Goal: Task Accomplishment & Management: Manage account settings

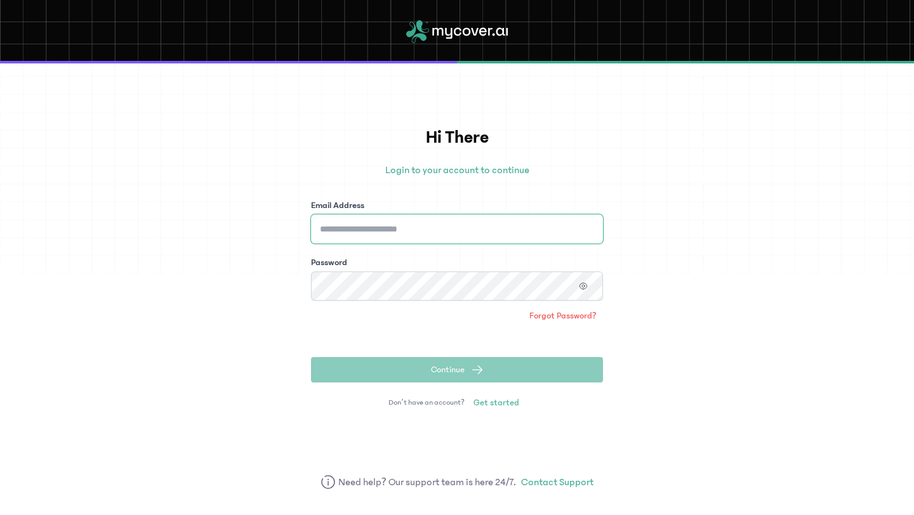
click at [356, 226] on input "Email Address" at bounding box center [457, 228] width 292 height 29
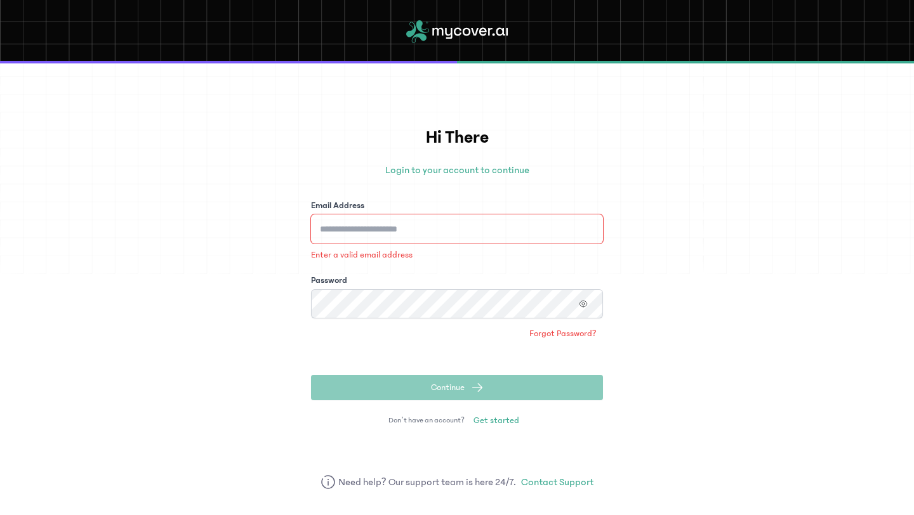
type input "**********"
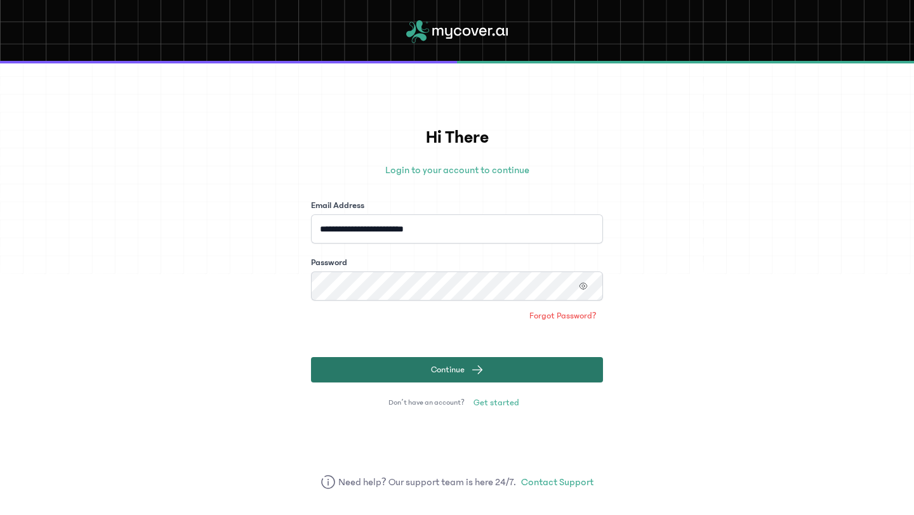
click at [453, 374] on span "Continue" at bounding box center [448, 370] width 34 height 13
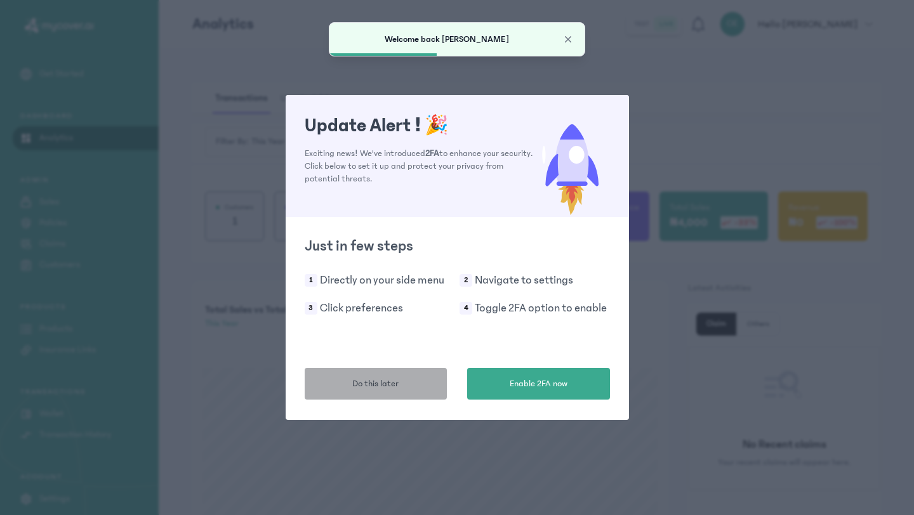
click at [388, 390] on span "Do this later" at bounding box center [375, 384] width 46 height 13
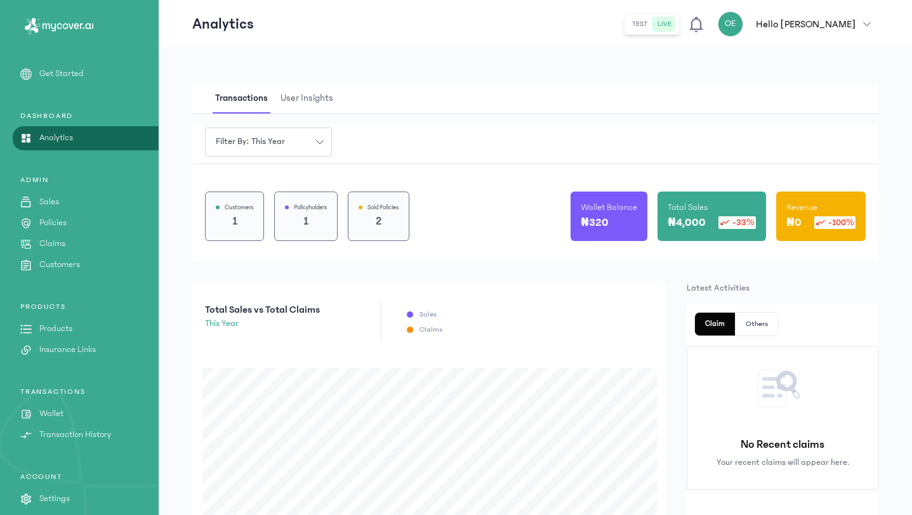
click at [54, 201] on p "Sales" at bounding box center [49, 201] width 20 height 13
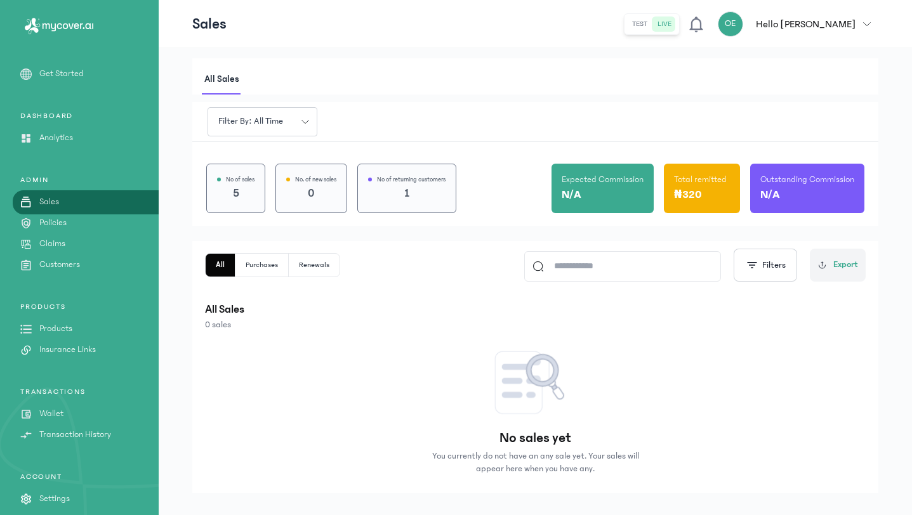
click at [263, 264] on button "Purchases" at bounding box center [261, 265] width 53 height 23
click at [306, 125] on icon "button" at bounding box center [305, 122] width 8 height 8
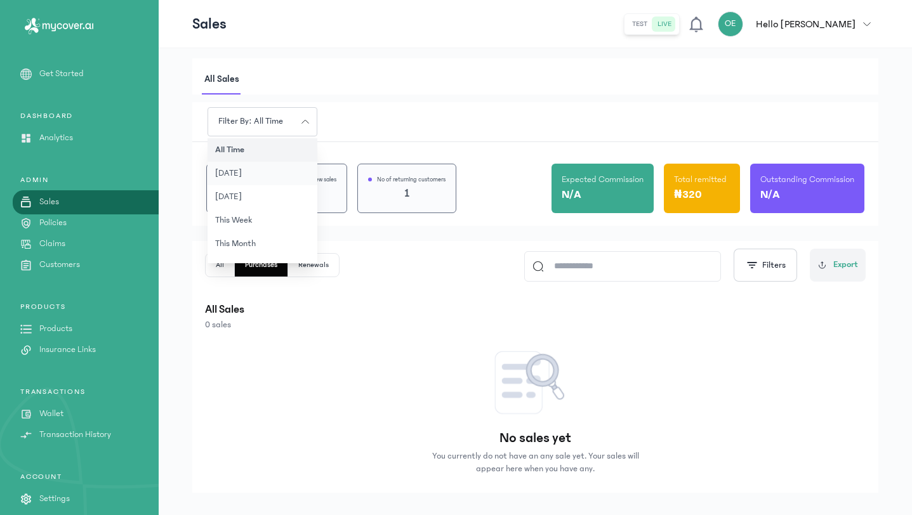
click at [274, 178] on button "[DATE]" at bounding box center [263, 173] width 110 height 23
click at [307, 119] on icon "button" at bounding box center [305, 122] width 8 height 8
click at [254, 162] on button "this year" at bounding box center [263, 155] width 110 height 23
click at [65, 228] on p "Policies" at bounding box center [52, 222] width 27 height 13
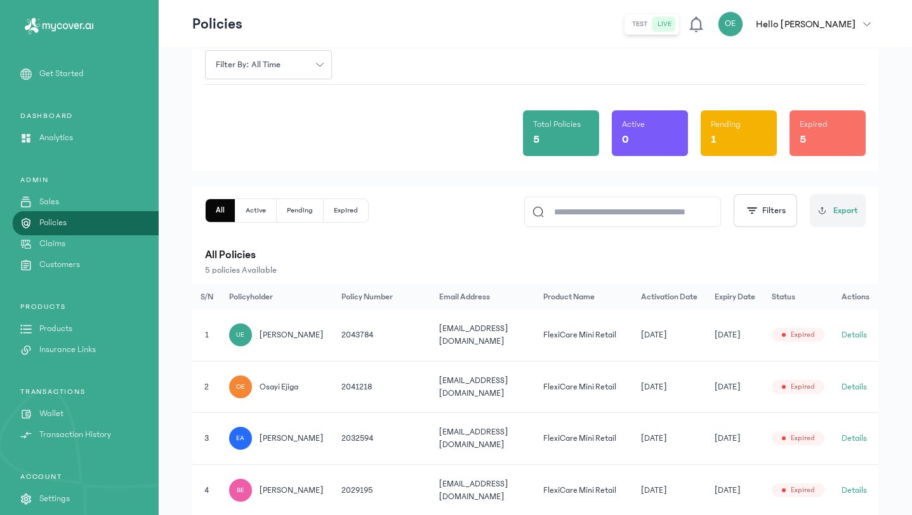
scroll to position [138, 0]
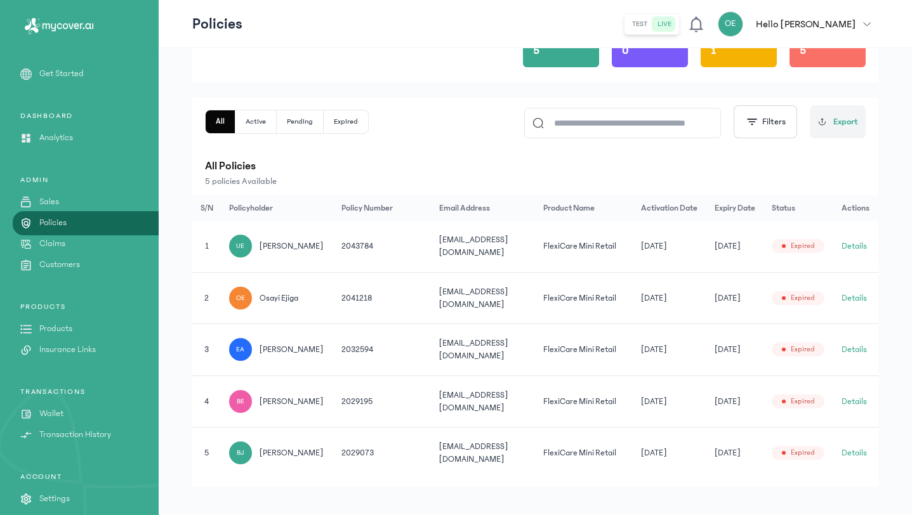
click at [64, 259] on p "Customers" at bounding box center [59, 264] width 41 height 13
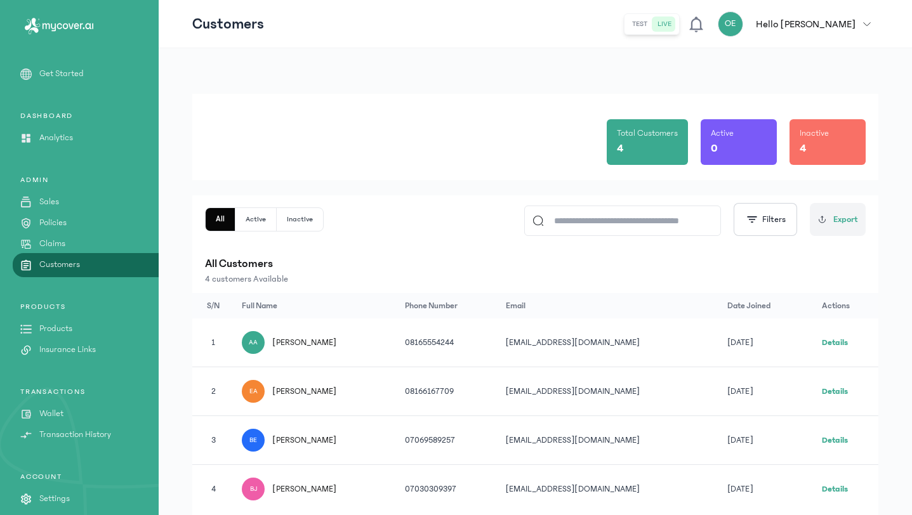
click at [492, 341] on link "Details" at bounding box center [835, 342] width 26 height 9
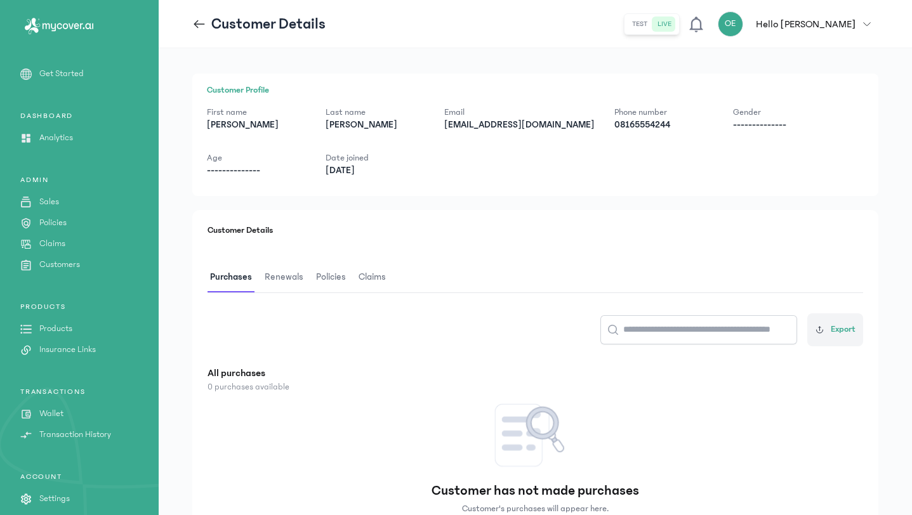
click at [284, 279] on span "Renewals" at bounding box center [284, 278] width 44 height 30
click at [322, 280] on span "Policies" at bounding box center [331, 278] width 35 height 30
click at [367, 278] on span "Claims" at bounding box center [374, 278] width 32 height 30
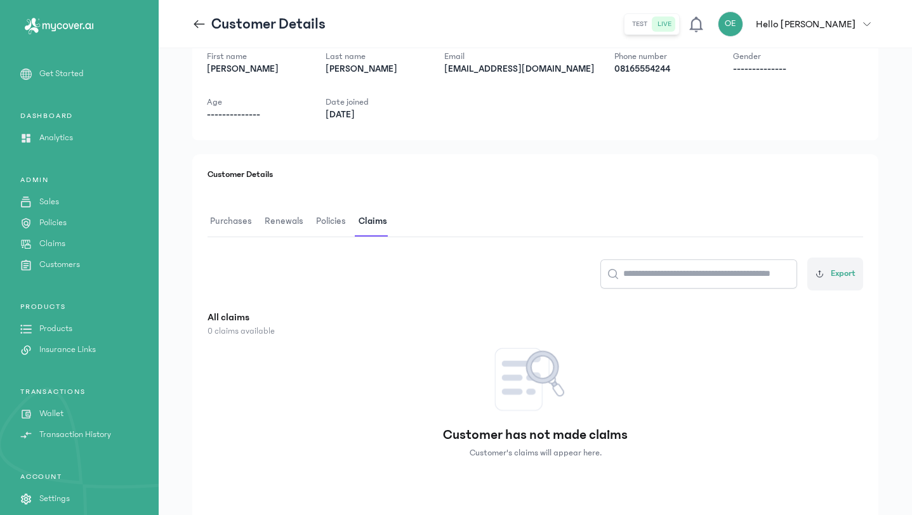
scroll to position [116, 0]
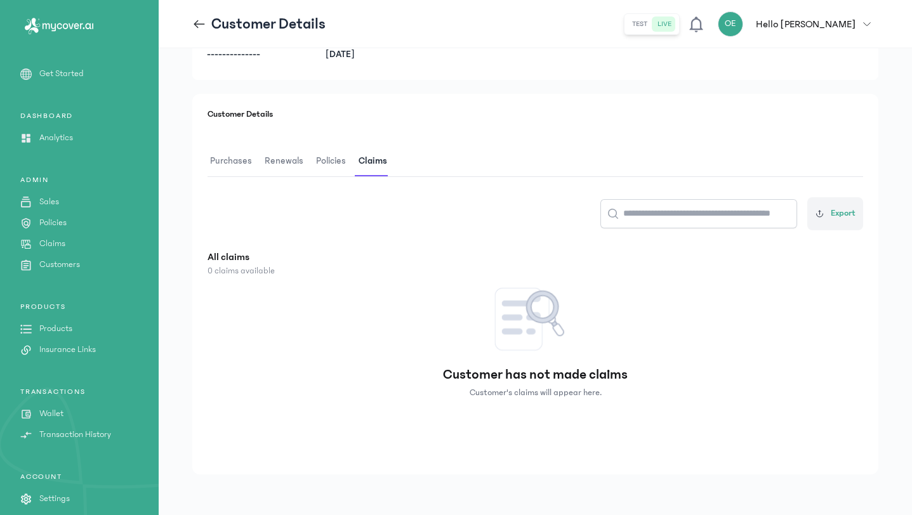
click at [329, 159] on span "Policies" at bounding box center [330, 162] width 35 height 30
click at [284, 163] on span "Renewals" at bounding box center [284, 162] width 44 height 30
click at [238, 165] on span "Purchases" at bounding box center [231, 162] width 47 height 30
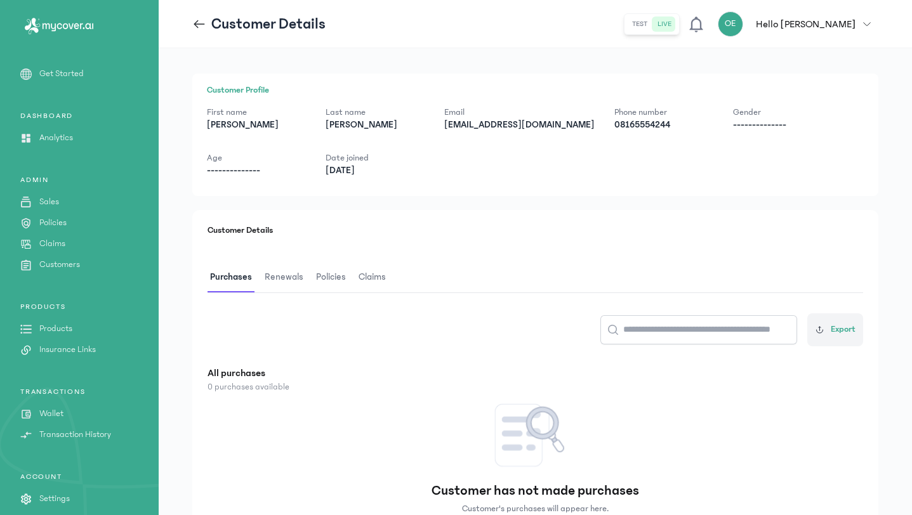
click at [239, 164] on p "Age" at bounding box center [256, 158] width 98 height 13
click at [58, 414] on p "Wallet" at bounding box center [51, 413] width 24 height 13
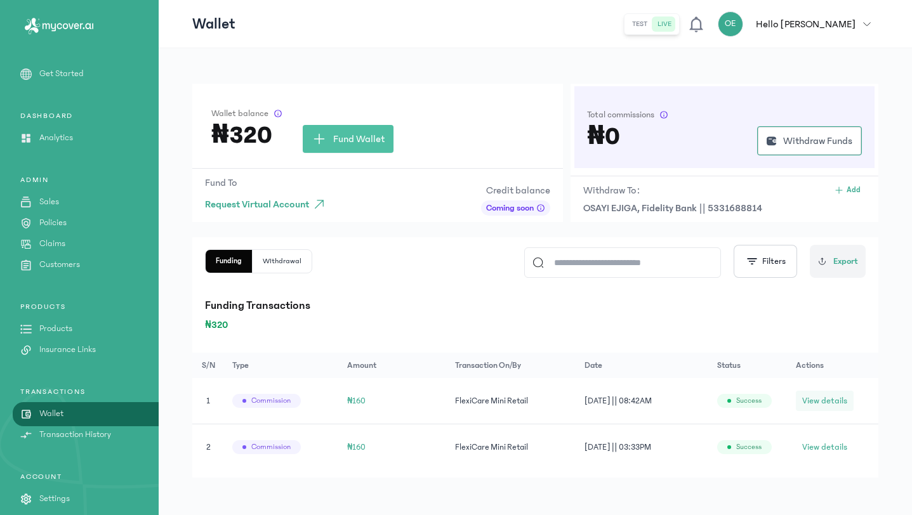
click at [492, 402] on span "View details" at bounding box center [824, 401] width 45 height 13
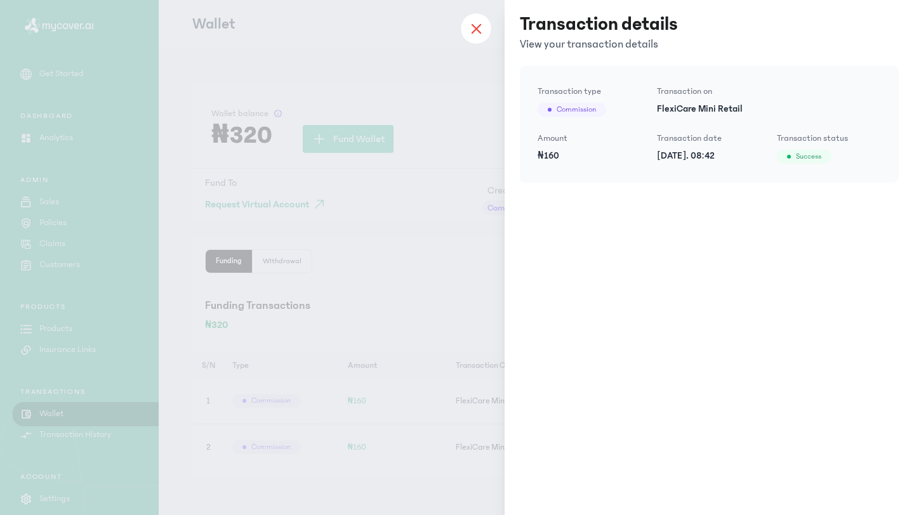
click at [476, 36] on div at bounding box center [476, 29] width 32 height 32
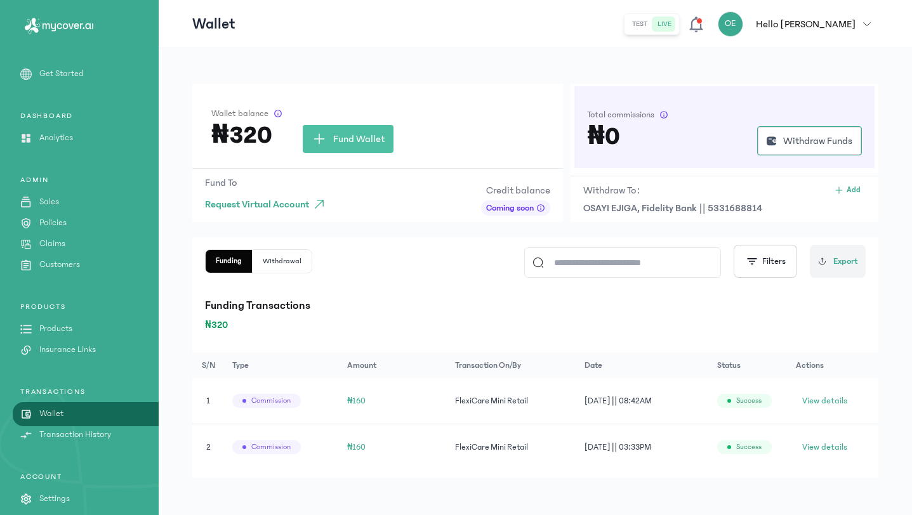
click at [705, 26] on icon at bounding box center [696, 24] width 18 height 18
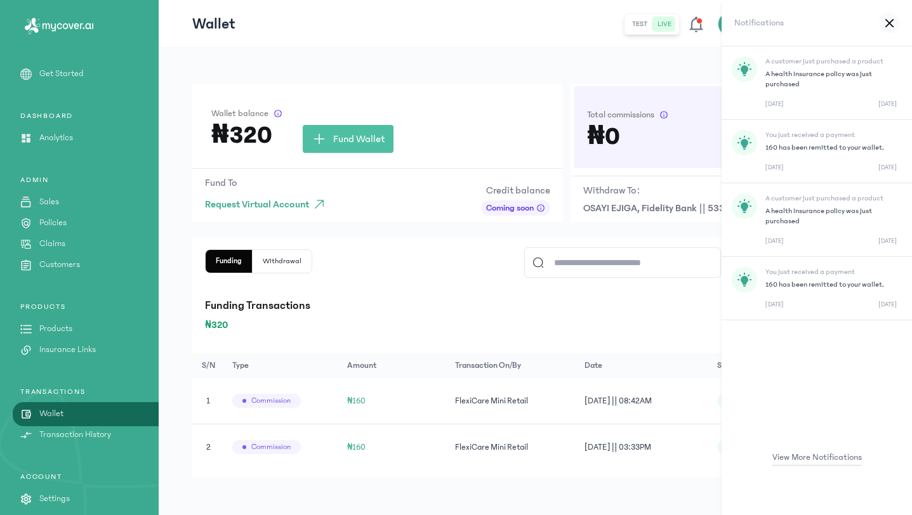
click at [841, 282] on p "160 has been remitted to your wallet." at bounding box center [830, 285] width 131 height 10
click at [833, 284] on p "160 has been remitted to your wallet." at bounding box center [830, 285] width 131 height 10
click at [890, 21] on icon at bounding box center [888, 22] width 7 height 7
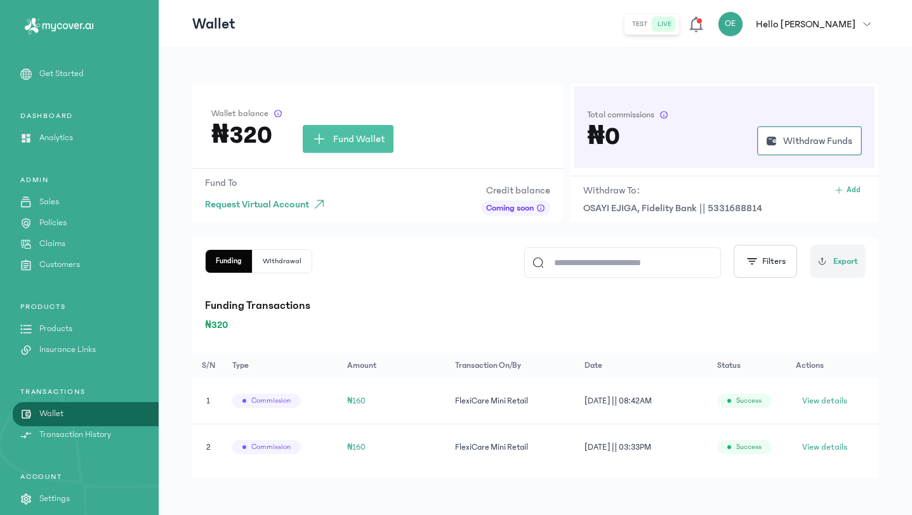
scroll to position [3, 0]
